Goal: Task Accomplishment & Management: Manage account settings

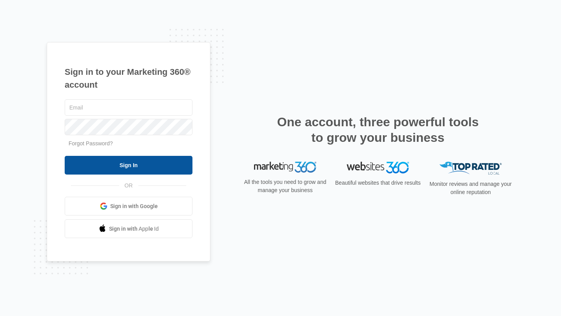
type input "[EMAIL_ADDRESS][DOMAIN_NAME]"
click at [125, 168] on input "Sign In" at bounding box center [129, 165] width 128 height 19
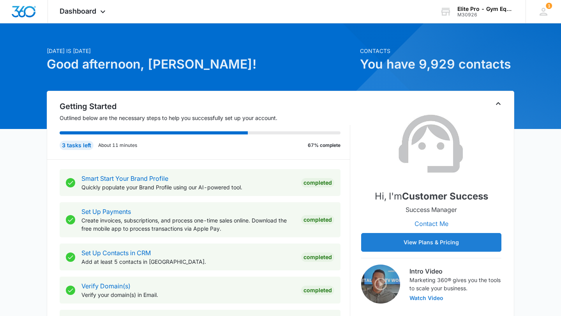
scroll to position [5, 0]
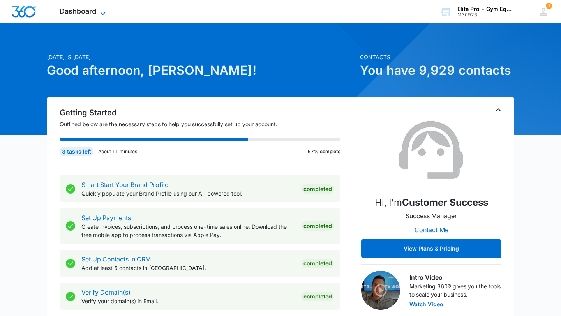
click at [99, 11] on icon at bounding box center [102, 13] width 9 height 9
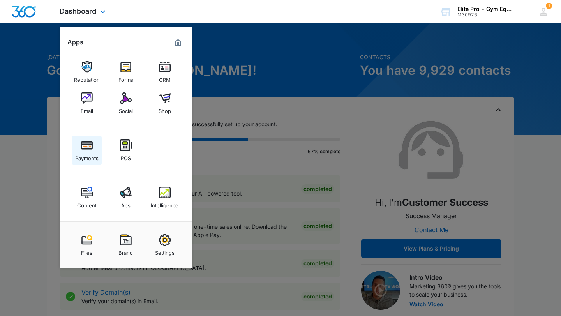
click at [80, 145] on link "Payments" at bounding box center [87, 151] width 30 height 30
